Goal: Task Accomplishment & Management: Complete application form

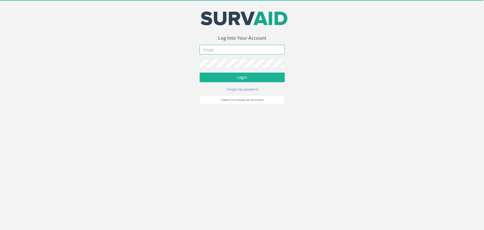
click at [231, 52] on input "email" at bounding box center [242, 50] width 85 height 10
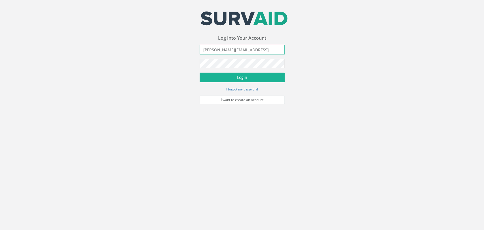
click at [266, 50] on input "[PERSON_NAME][EMAIL_ADDRESS]" at bounding box center [242, 50] width 85 height 10
type input "[PERSON_NAME][EMAIL_ADDRESS][DOMAIN_NAME]"
click at [200, 73] on button "Login" at bounding box center [242, 78] width 85 height 10
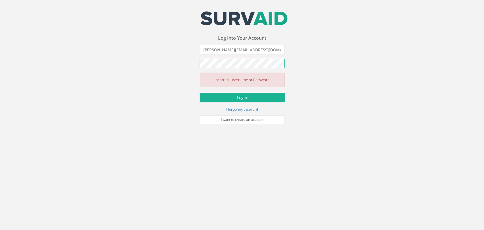
click at [200, 93] on button "Login" at bounding box center [242, 98] width 85 height 10
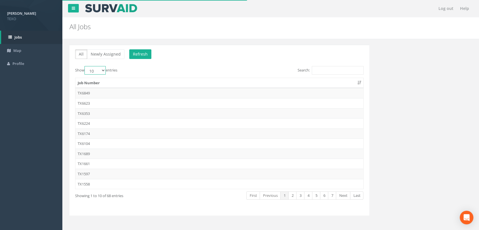
click at [100, 73] on select "10 25 50 100" at bounding box center [95, 70] width 21 height 9
select select "100"
click at [85, 66] on select "10 25 50 100" at bounding box center [95, 70] width 21 height 9
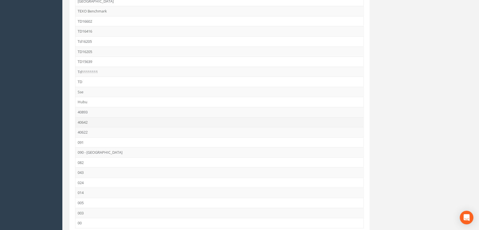
scroll to position [545, 0]
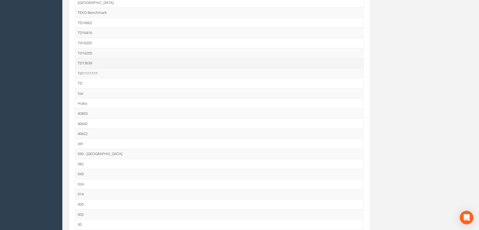
click at [89, 62] on td "TD15639" at bounding box center [219, 63] width 288 height 10
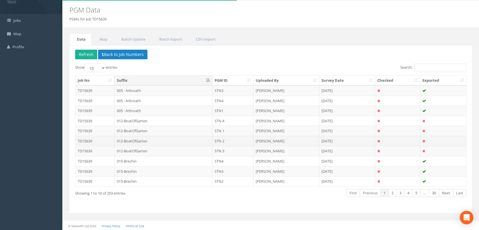
scroll to position [17, 0]
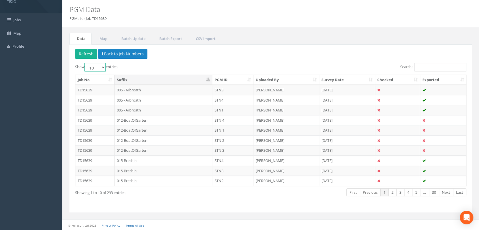
click at [100, 70] on select "10 25 50 100" at bounding box center [95, 67] width 21 height 9
select select "100"
click at [85, 63] on select "10 25 50 100" at bounding box center [95, 67] width 21 height 9
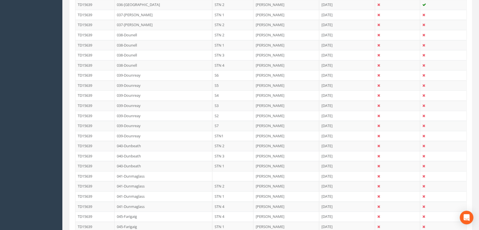
scroll to position [922, 0]
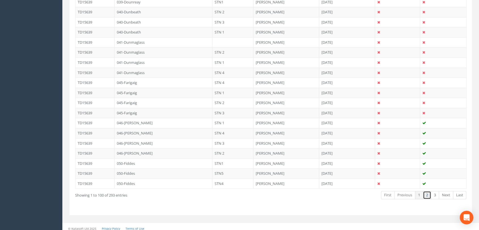
click at [428, 193] on link "2" at bounding box center [427, 195] width 8 height 8
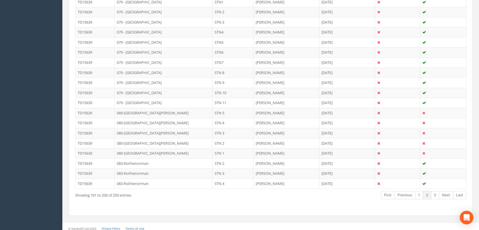
click at [429, 191] on link "2" at bounding box center [427, 195] width 8 height 8
click at [434, 192] on link "3" at bounding box center [435, 195] width 8 height 8
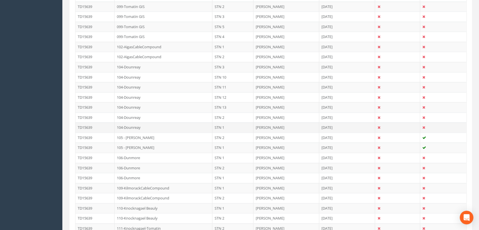
scroll to position [684, 0]
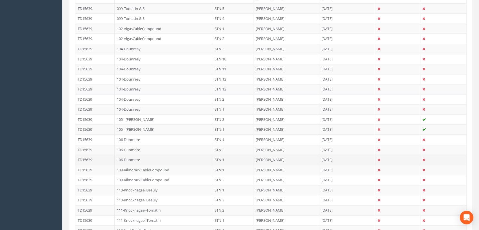
click at [152, 157] on td "106-Dunmore" at bounding box center [164, 160] width 98 height 10
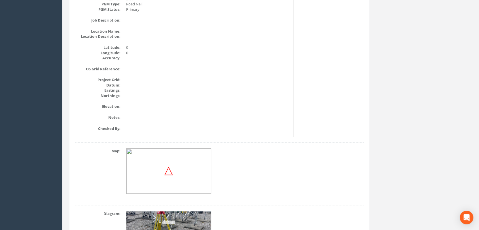
scroll to position [18, 0]
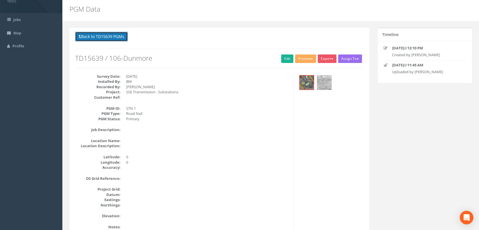
click at [119, 39] on button "Back to TD15639 PGMs" at bounding box center [101, 37] width 53 height 10
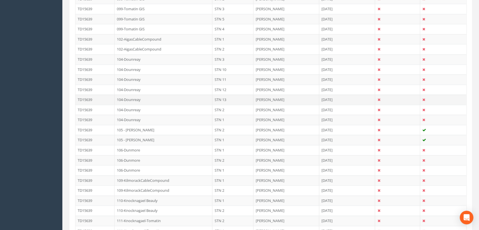
scroll to position [774, 0]
click at [136, 57] on td "106-Dunmore" at bounding box center [164, 60] width 98 height 10
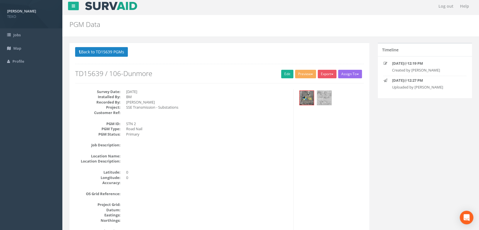
scroll to position [0, 0]
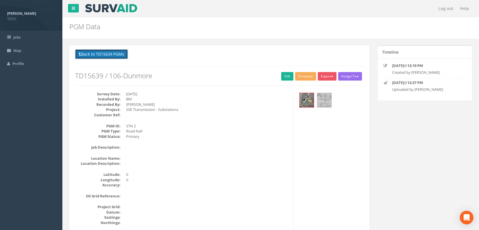
click at [112, 53] on button "Back to TD15639 PGMs" at bounding box center [101, 54] width 53 height 10
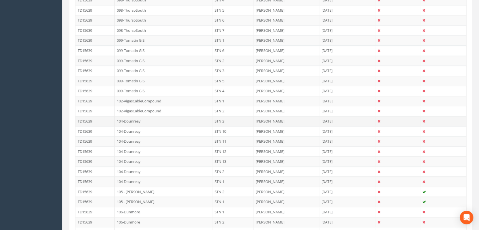
scroll to position [714, 0]
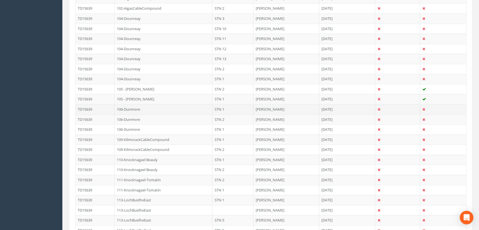
click at [134, 105] on td "106-Dunmore" at bounding box center [164, 109] width 98 height 10
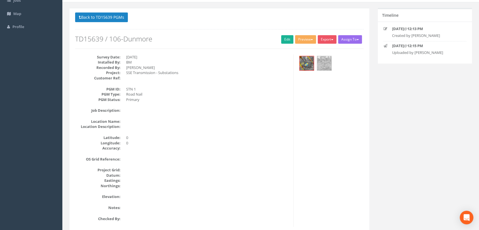
scroll to position [0, 0]
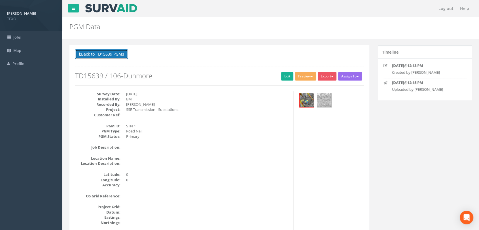
click at [116, 58] on button "Back to TD15639 PGMs" at bounding box center [101, 54] width 53 height 10
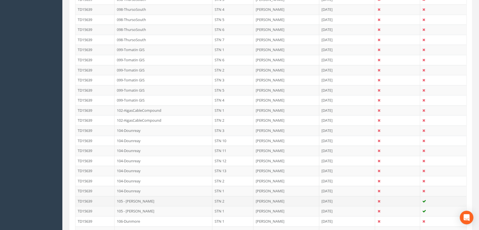
scroll to position [630, 0]
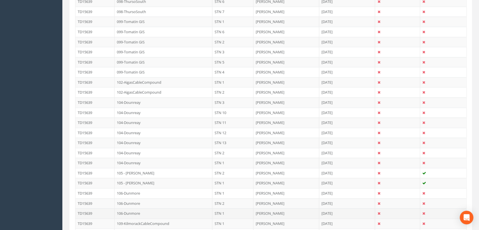
click at [141, 211] on td "106-Dunmore" at bounding box center [164, 213] width 98 height 10
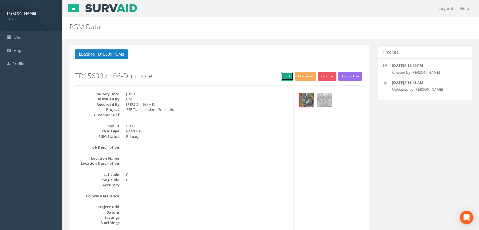
click at [286, 76] on link "Edit" at bounding box center [287, 76] width 12 height 9
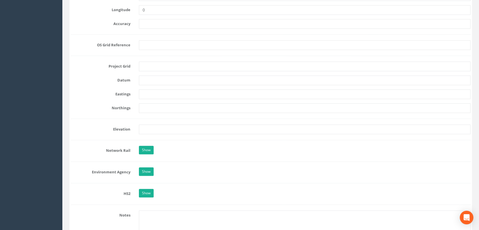
scroll to position [378, 0]
click at [157, 14] on input "0" at bounding box center [305, 11] width 332 height 10
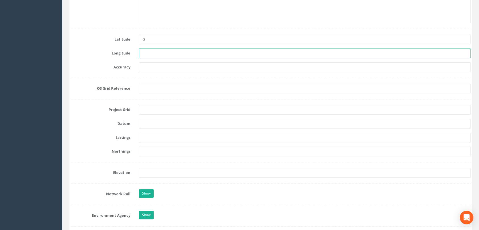
scroll to position [294, 0]
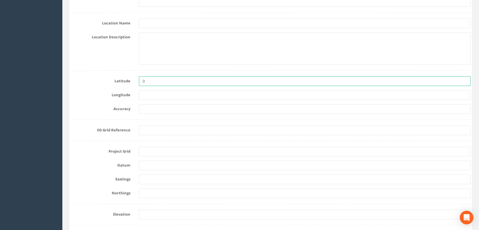
click at [156, 80] on input "0" at bounding box center [305, 81] width 332 height 10
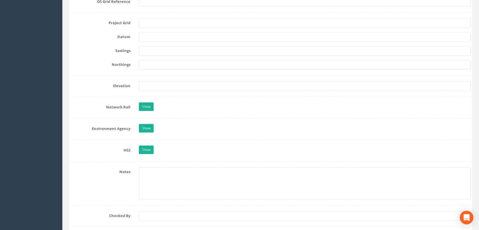
scroll to position [420, 0]
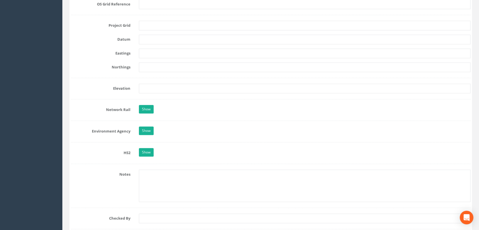
click at [152, 30] on form "Cancel Save Delete Job Number TD15639 Job Number Suffix 106-Dunmore Survey Date…" at bounding box center [271, 82] width 400 height 865
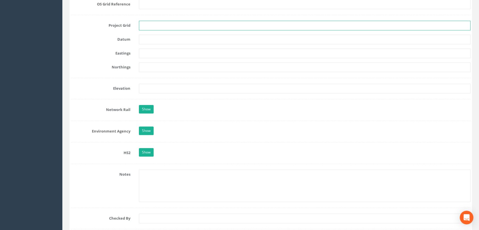
click at [153, 28] on input "text" at bounding box center [305, 26] width 332 height 10
type input "OSGB"
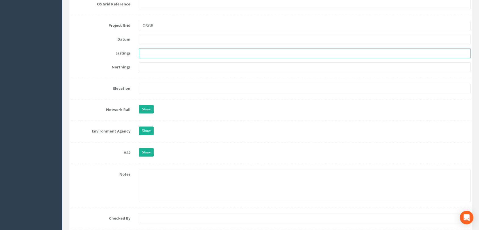
drag, startPoint x: 141, startPoint y: 54, endPoint x: 157, endPoint y: 55, distance: 15.9
click at [141, 54] on input "text" at bounding box center [305, 54] width 332 height 10
click at [149, 53] on input "text" at bounding box center [305, 54] width 332 height 10
paste input "250686.263"
type input "250686.263"
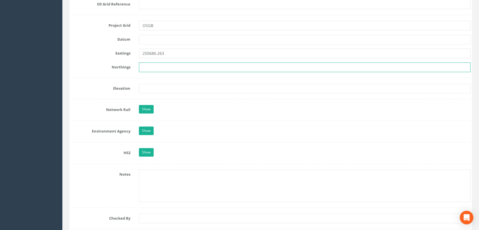
click at [161, 68] on input "text" at bounding box center [305, 67] width 332 height 10
paste input "847358.149"
type input "847358.149"
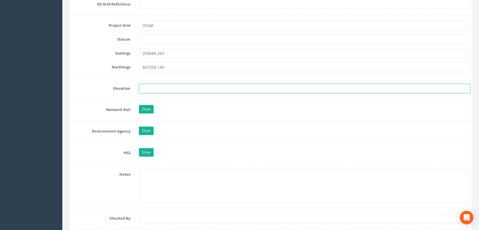
click at [152, 87] on input "text" at bounding box center [305, 89] width 332 height 10
paste input "176.670"
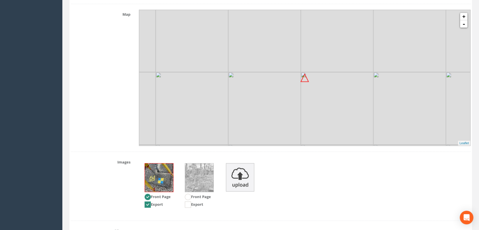
scroll to position [732, 0]
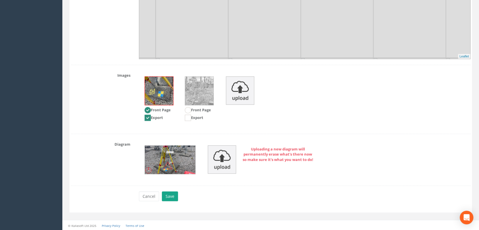
type input "176.670"
click at [176, 195] on button "Save" at bounding box center [170, 196] width 16 height 10
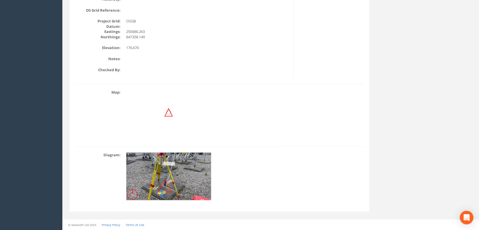
scroll to position [0, 0]
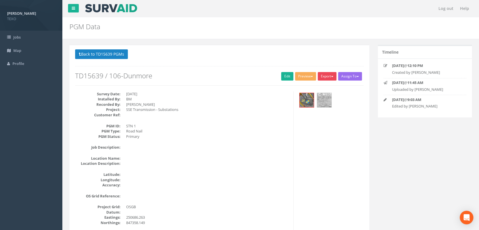
click at [332, 75] on button "Export" at bounding box center [327, 76] width 19 height 9
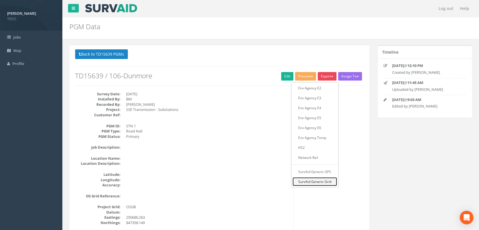
click at [313, 182] on link "SurvAid Generic Grid" at bounding box center [315, 181] width 45 height 9
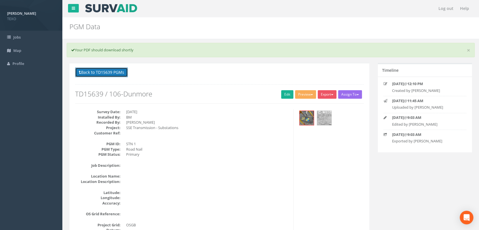
click at [102, 70] on button "Back to TD15639 PGMs" at bounding box center [101, 73] width 53 height 10
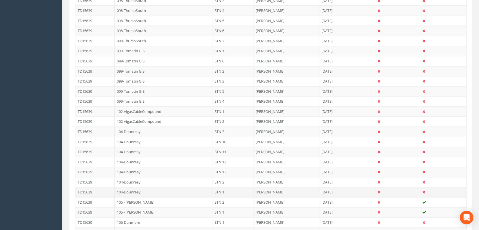
scroll to position [630, 0]
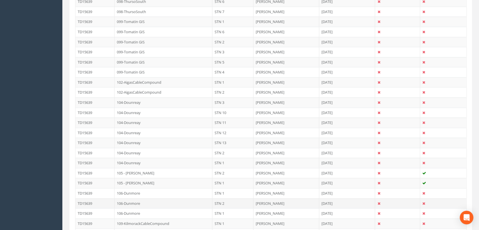
click at [137, 203] on td "106-Dunmore" at bounding box center [164, 203] width 98 height 10
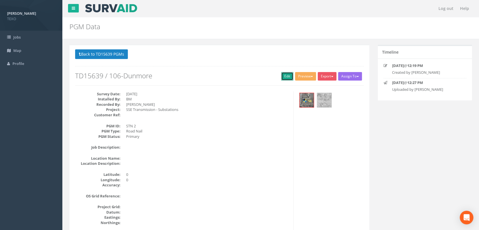
click at [283, 76] on link "Edit" at bounding box center [287, 76] width 12 height 9
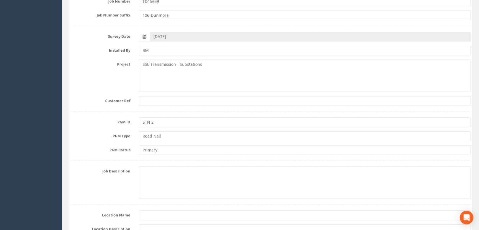
scroll to position [252, 0]
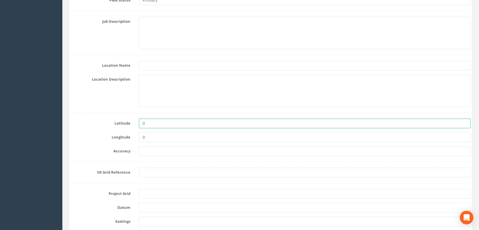
click at [162, 123] on input "0" at bounding box center [305, 124] width 332 height 10
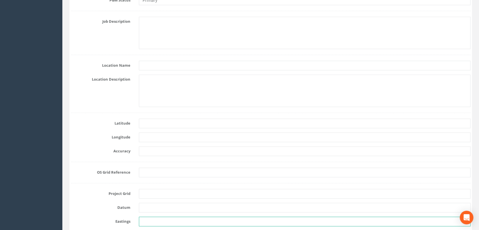
click at [147, 222] on input "text" at bounding box center [305, 222] width 332 height 10
paste input "250659.648"
type input "250659.648"
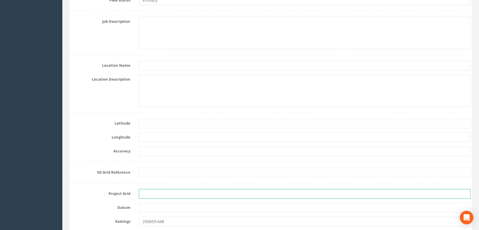
click at [163, 196] on input "text" at bounding box center [305, 194] width 332 height 10
type input "OSGB"
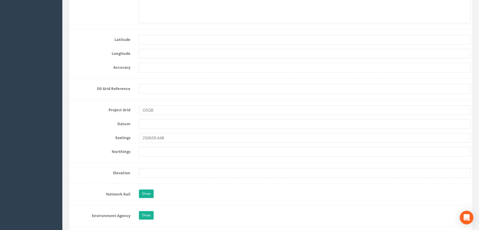
scroll to position [336, 0]
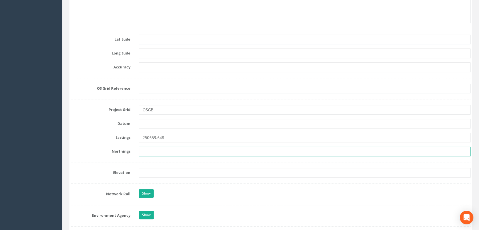
click at [157, 149] on input "text" at bounding box center [305, 152] width 332 height 10
paste input "847342.057"
type input "847342.057"
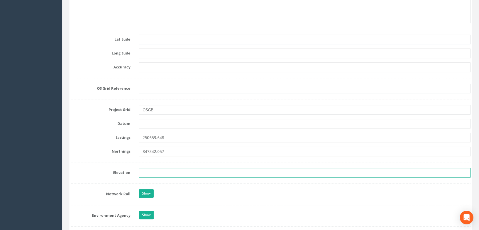
click at [147, 168] on input "text" at bounding box center [305, 173] width 332 height 10
paste input "176.684"
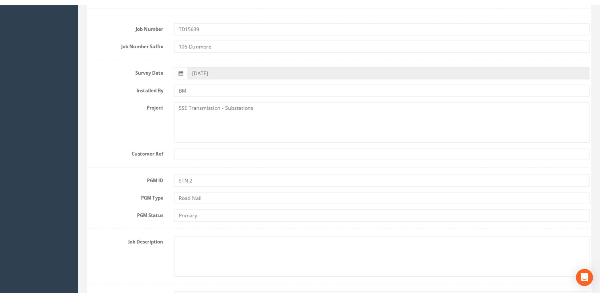
scroll to position [0, 0]
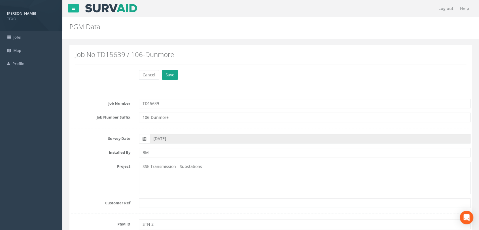
type input "176.684"
click at [174, 78] on button "Save" at bounding box center [170, 75] width 16 height 10
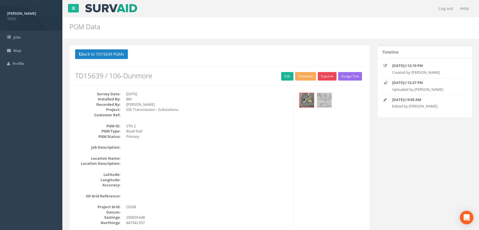
click at [332, 77] on span "button" at bounding box center [332, 76] width 2 height 1
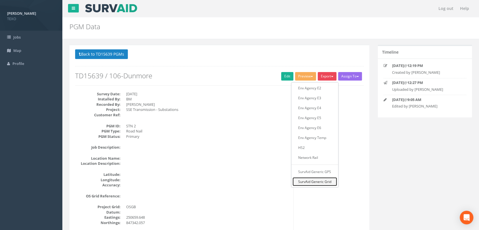
click at [314, 180] on link "SurvAid Generic Grid" at bounding box center [315, 181] width 45 height 9
